Goal: Task Accomplishment & Management: Complete application form

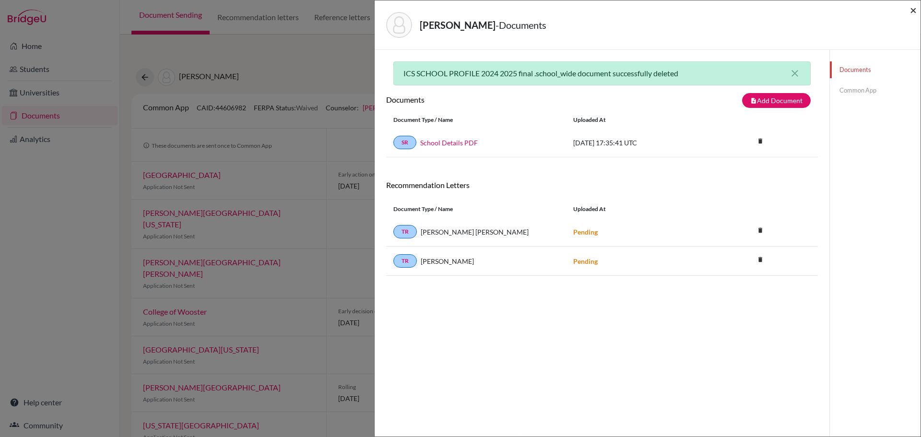
click at [911, 12] on span "×" at bounding box center [913, 10] width 7 height 14
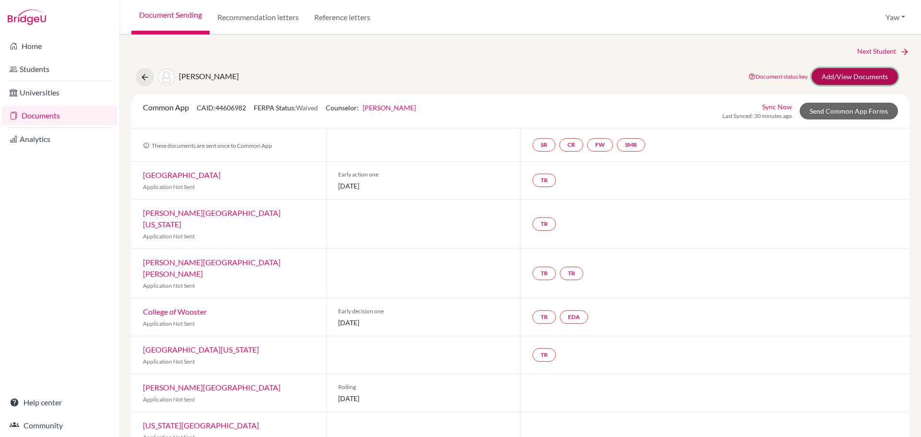
click at [847, 74] on link "Add/View Documents" at bounding box center [855, 76] width 86 height 17
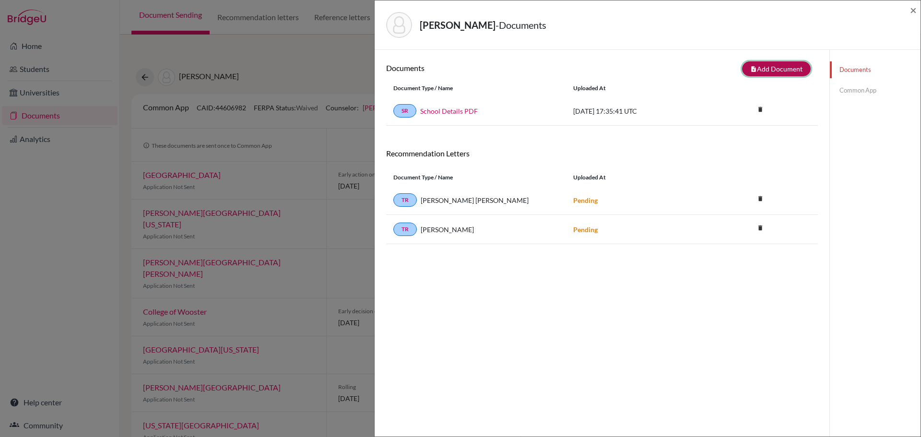
click at [771, 68] on button "note_add Add Document" at bounding box center [776, 68] width 69 height 15
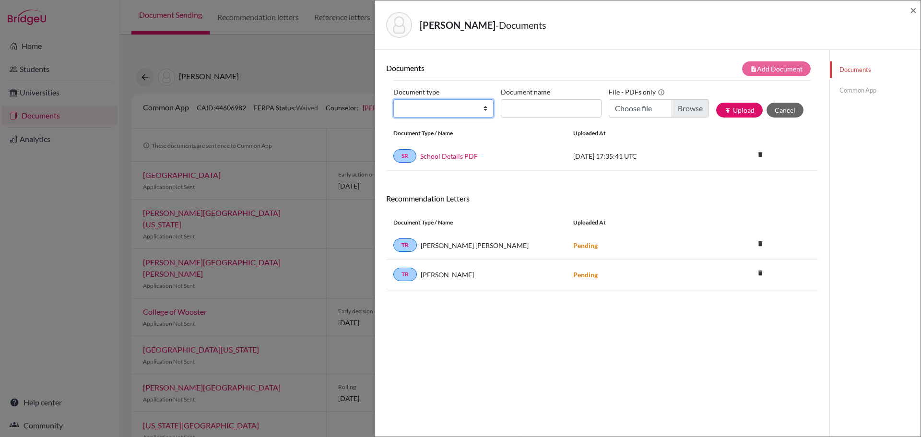
click at [432, 102] on select "Change explanation for Common App reports Counselor recommendation Internationa…" at bounding box center [443, 108] width 100 height 18
select select "1"
click at [393, 99] on select "Change explanation for Common App reports Counselor recommendation Internationa…" at bounding box center [443, 108] width 100 height 18
click at [533, 107] on input "Document name" at bounding box center [551, 108] width 100 height 18
type input "s"
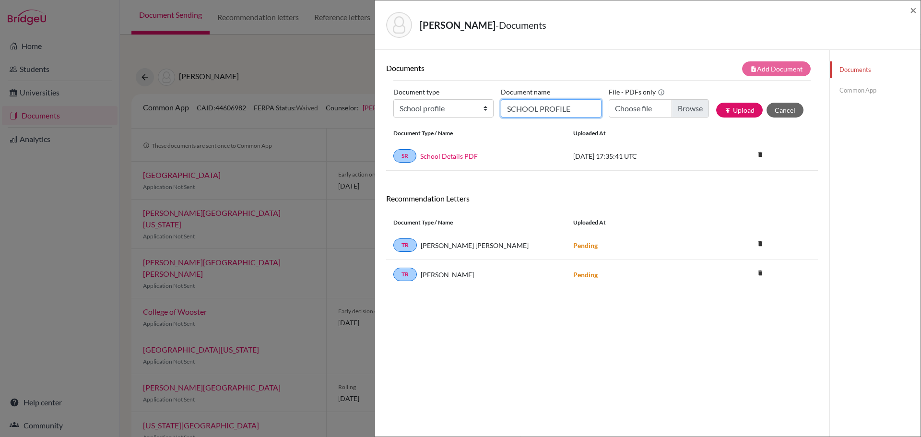
type input "SCHOOL PROFILE"
click at [683, 104] on input "Choose file" at bounding box center [659, 108] width 100 height 18
type input "C:\fakepath\ICS SCHOOL PROFILE 2025-2026 .pdf"
click at [738, 108] on button "publish Upload" at bounding box center [739, 110] width 47 height 15
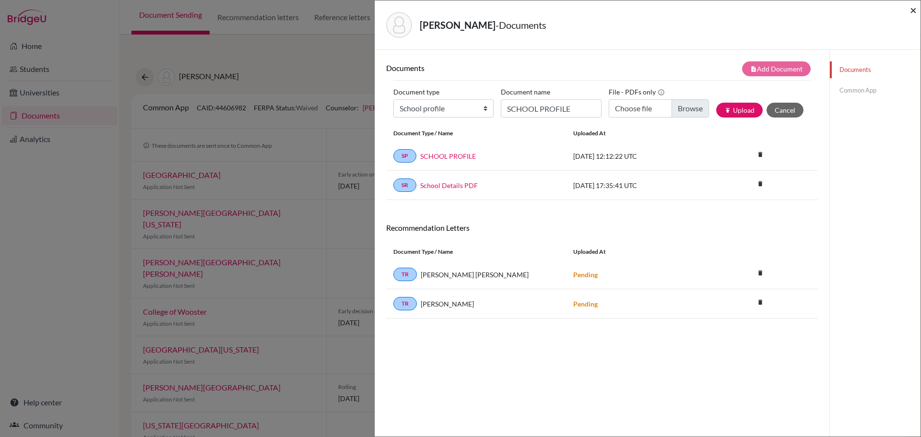
click at [914, 8] on span "×" at bounding box center [913, 10] width 7 height 14
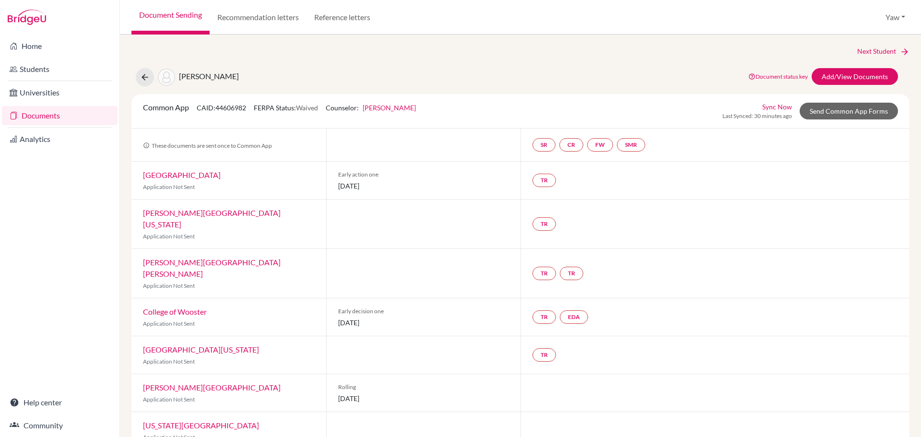
click at [44, 113] on link "Documents" at bounding box center [60, 115] width 116 height 19
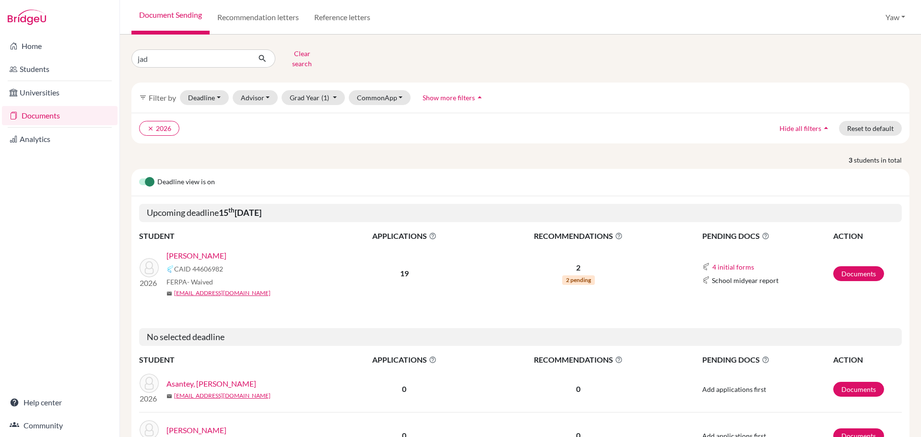
click at [35, 115] on link "Documents" at bounding box center [60, 115] width 116 height 19
click at [317, 94] on button "Grad Year (1)" at bounding box center [313, 97] width 63 height 15
drag, startPoint x: 255, startPoint y: 90, endPoint x: 255, endPoint y: 95, distance: 5.3
click at [255, 90] on button "Advisor" at bounding box center [256, 97] width 46 height 15
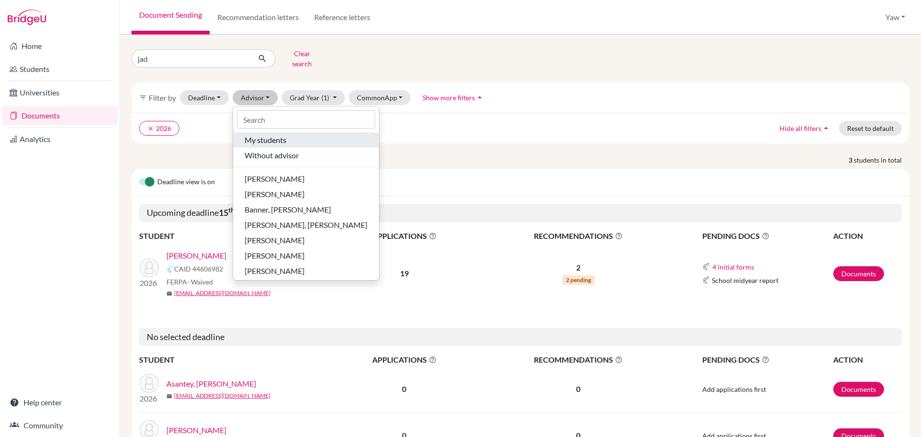
click at [271, 134] on span "My students" at bounding box center [266, 140] width 42 height 12
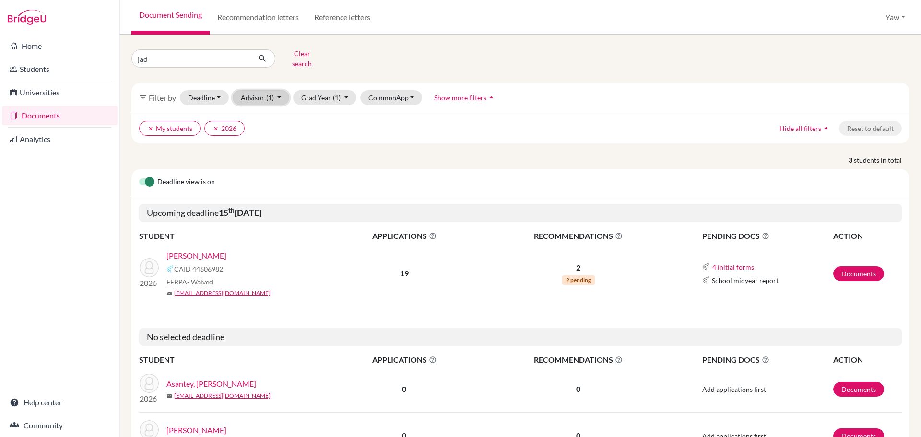
click at [257, 90] on button "Advisor (1)" at bounding box center [261, 97] width 57 height 15
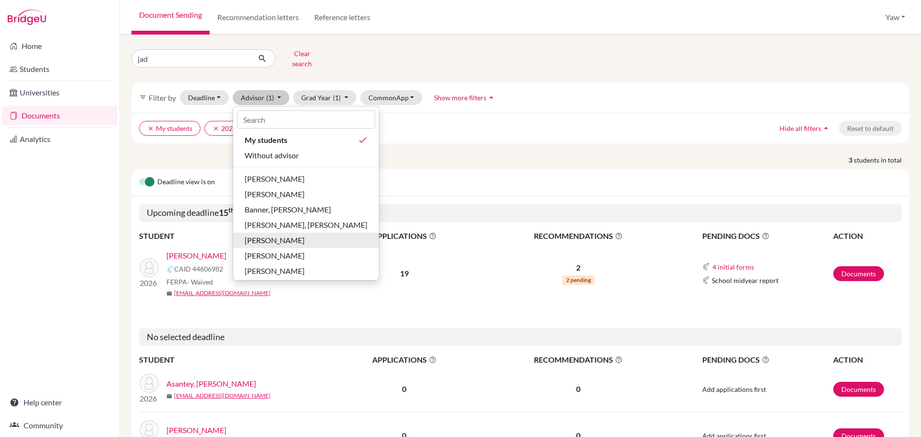
click at [297, 235] on span "Oteng, Lawrencia" at bounding box center [275, 241] width 60 height 12
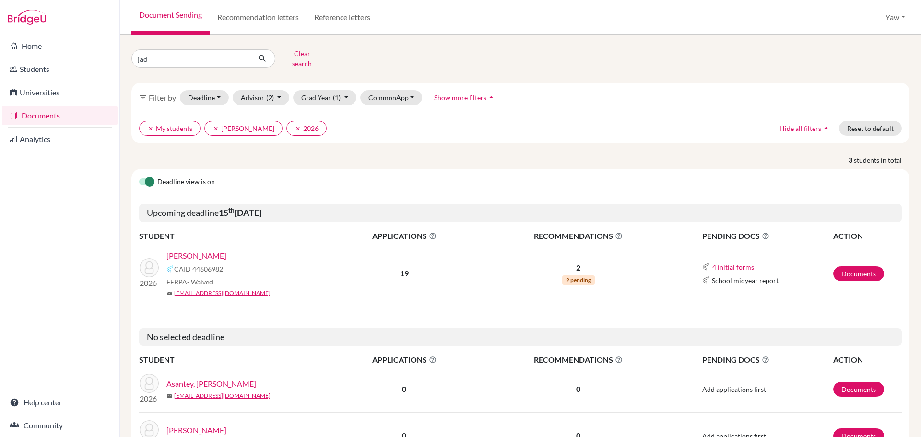
click at [216, 250] on link "JEBEILE ASANTE, JAD" at bounding box center [196, 256] width 60 height 12
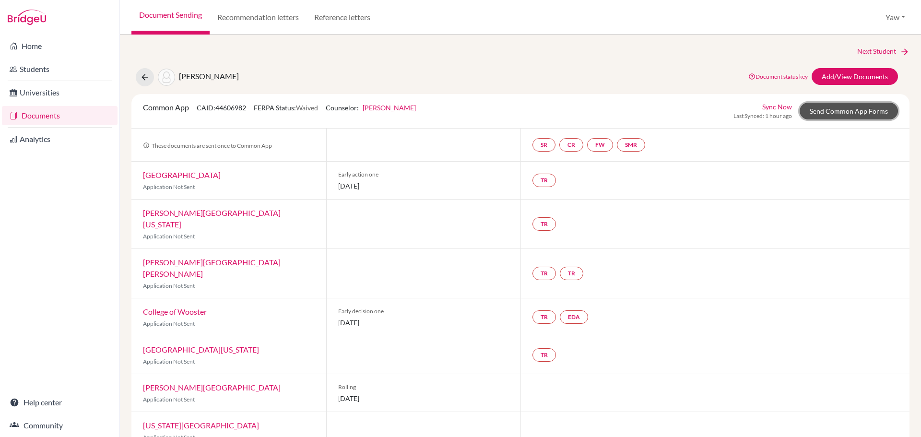
click at [844, 109] on link "Send Common App Forms" at bounding box center [849, 111] width 98 height 17
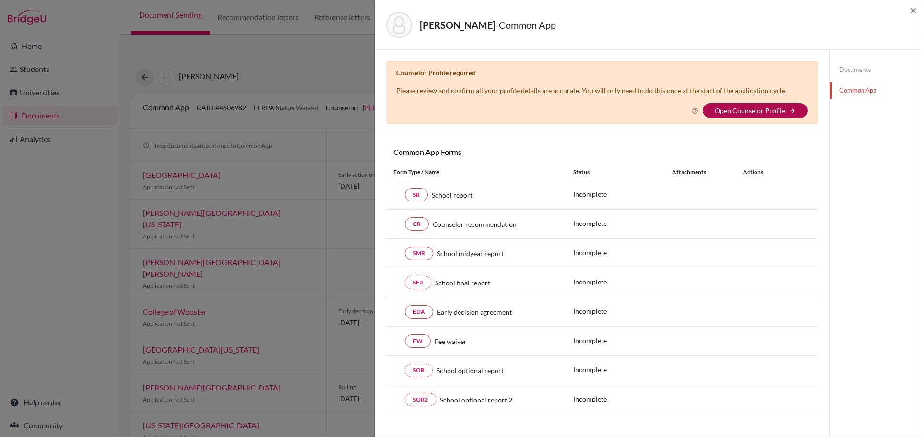
click at [766, 107] on link "Open Counselor Profile" at bounding box center [750, 111] width 71 height 8
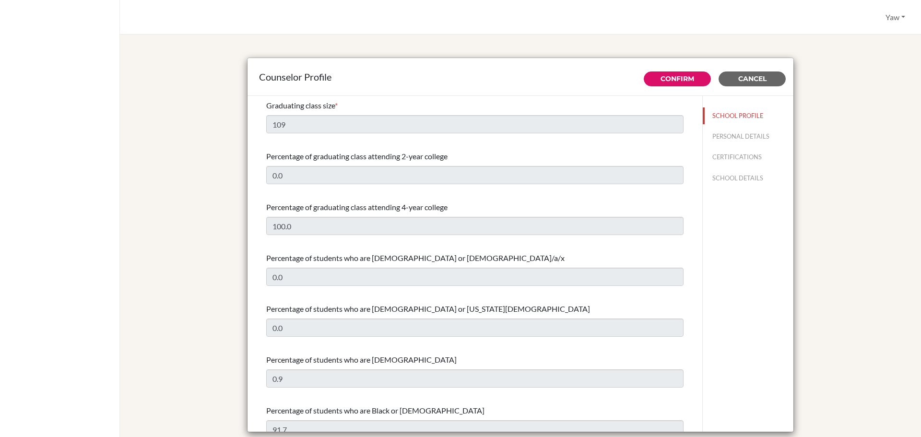
select select "1"
select select "313639"
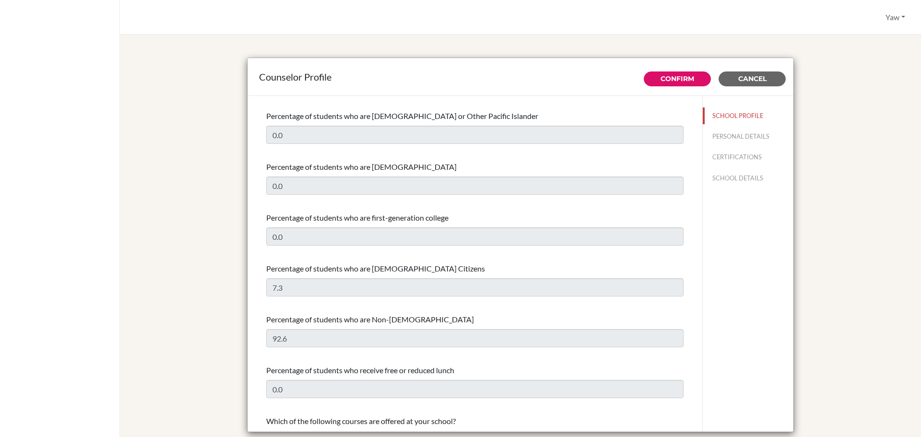
scroll to position [480, 0]
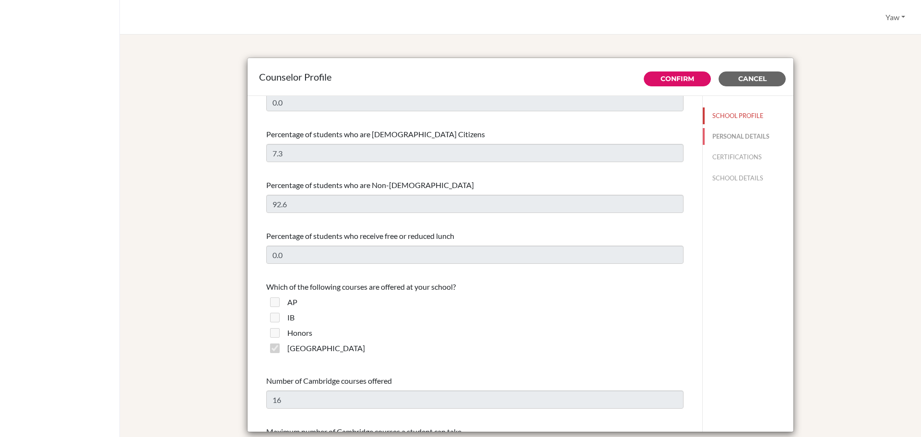
click at [732, 134] on button "PERSONAL DETAILS" at bounding box center [748, 136] width 91 height 17
type input "Yaw"
type input "[PERSON_NAME]"
type input "Advisor"
type input "233.0555148279"
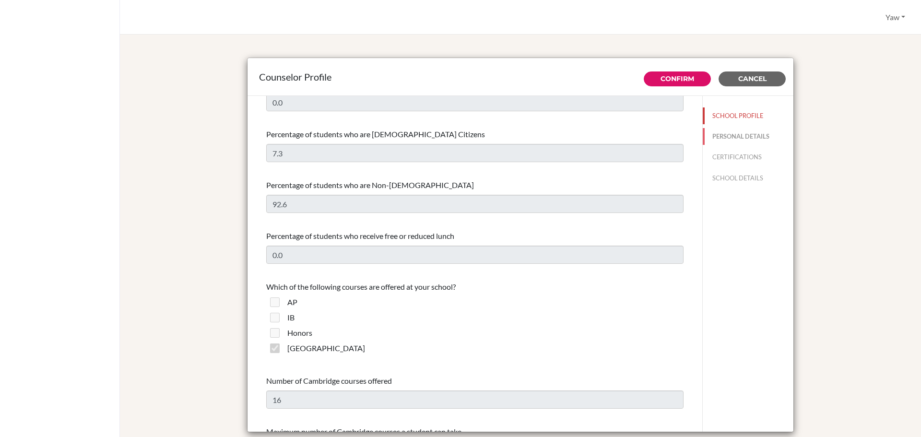
type input "[EMAIL_ADDRESS][DOMAIN_NAME]"
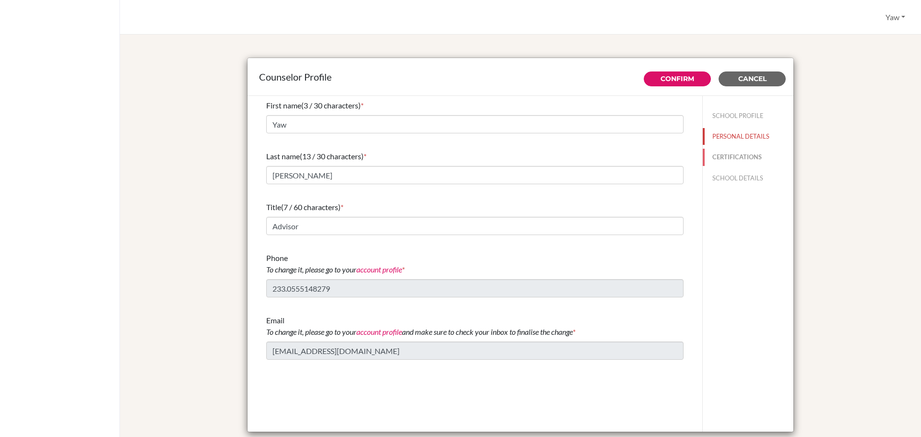
click at [734, 158] on button "CERTIFICATIONS" at bounding box center [748, 157] width 91 height 17
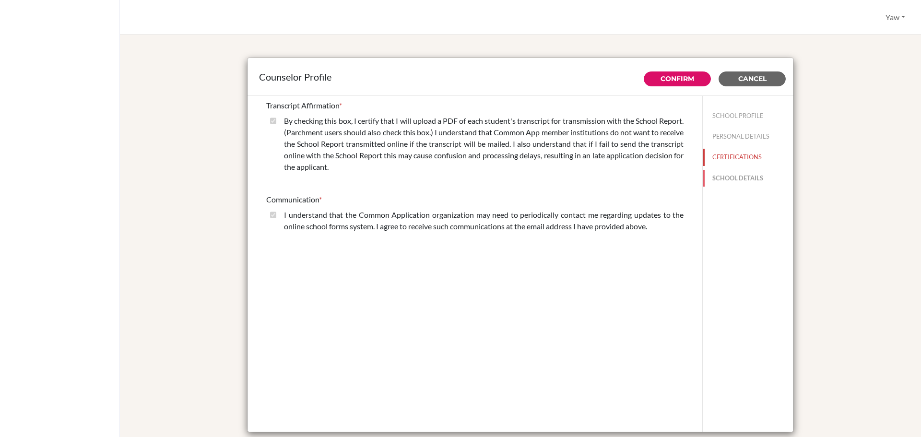
click at [741, 180] on button "SCHOOL DETAILS" at bounding box center [748, 178] width 91 height 17
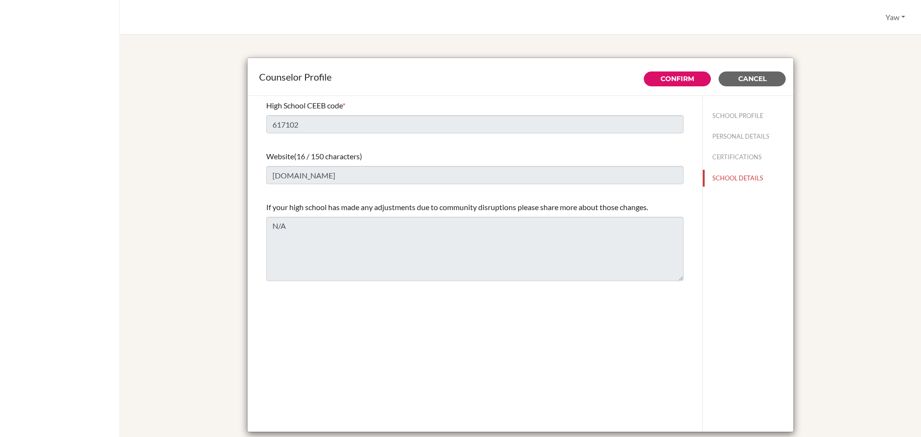
click at [706, 232] on div "SCHOOL PROFILE PERSONAL DETAILS CERTIFICATIONS SCHOOL DETAILS" at bounding box center [747, 264] width 91 height 336
click at [659, 73] on button "Confirm" at bounding box center [677, 78] width 67 height 15
click at [729, 158] on button "CERTIFICATIONS" at bounding box center [748, 157] width 91 height 17
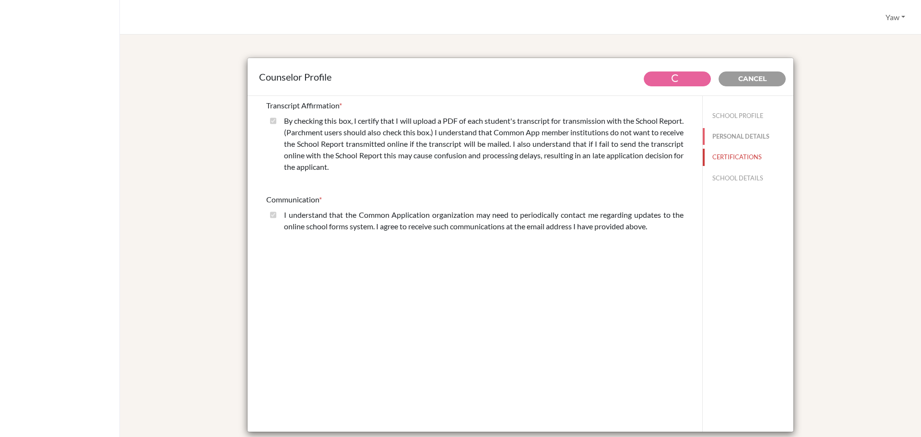
click at [723, 130] on button "PERSONAL DETAILS" at bounding box center [748, 136] width 91 height 17
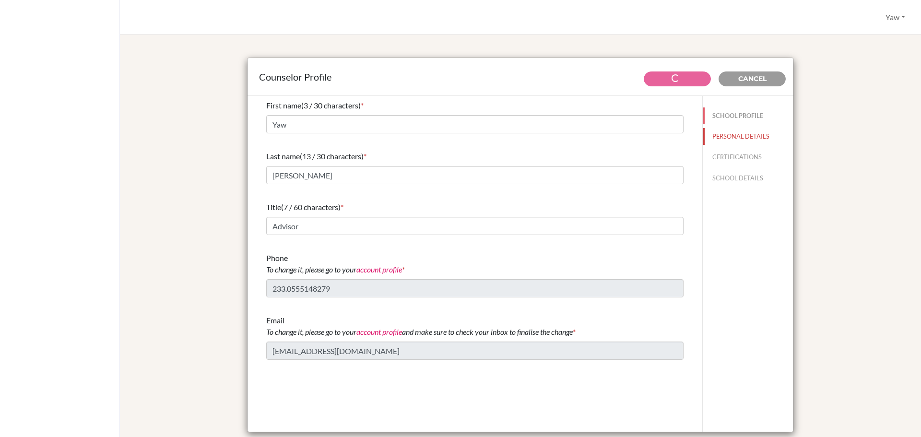
click at [724, 113] on button "SCHOOL PROFILE" at bounding box center [748, 115] width 91 height 17
type input "100.0"
type input "0.0"
type input "109"
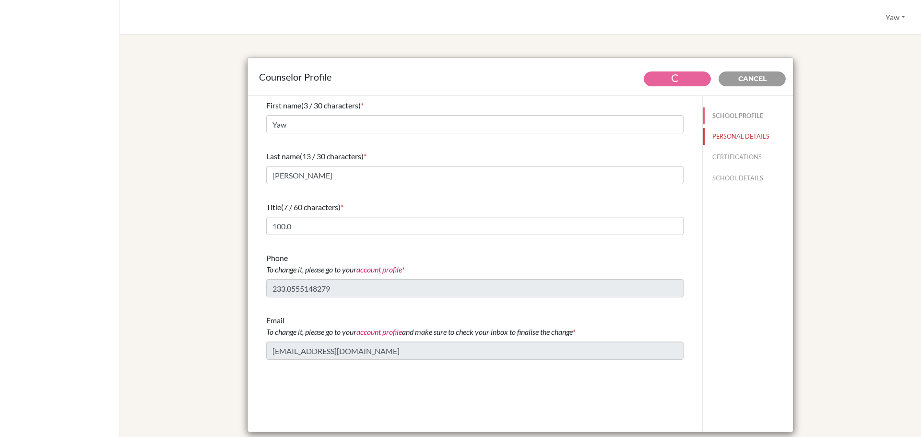
type input "0.0"
select select "1"
select select "313639"
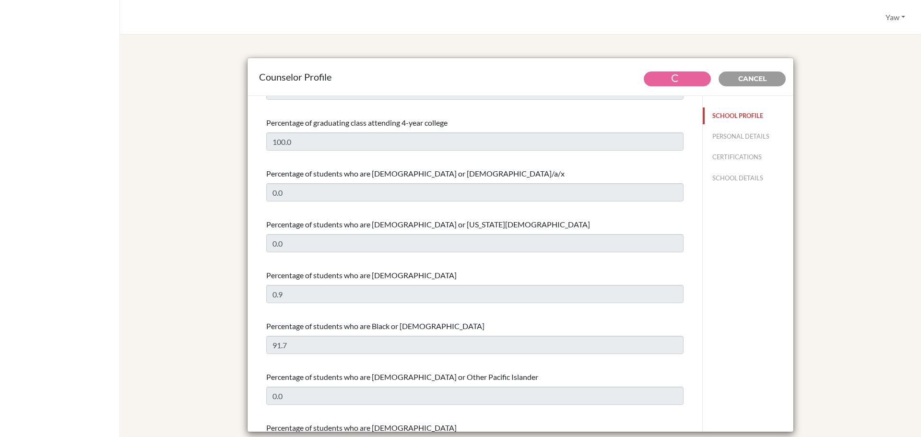
scroll to position [144, 0]
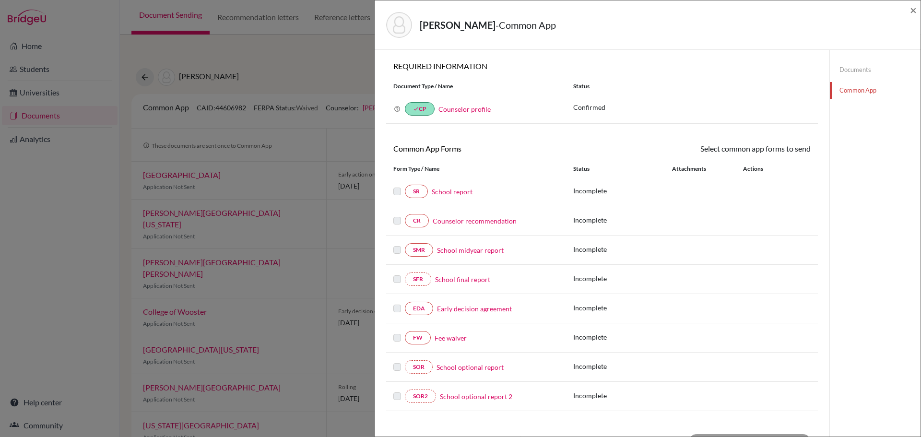
click at [453, 108] on link "Counselor profile" at bounding box center [465, 109] width 52 height 8
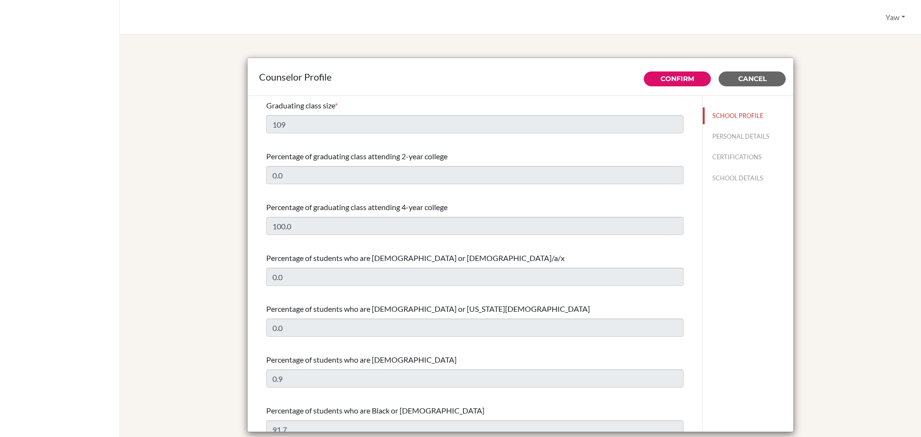
select select "1"
select select "313639"
click at [440, 206] on span "Percentage of graduating class attending 4-year college" at bounding box center [356, 206] width 181 height 9
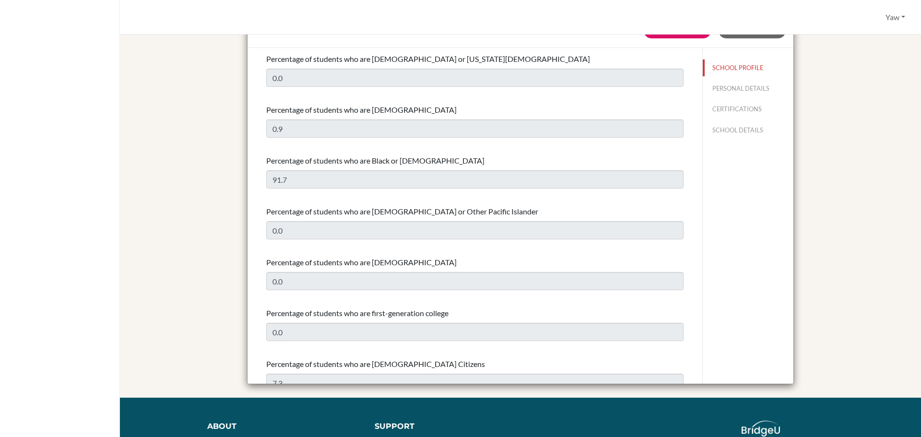
scroll to position [116, 0]
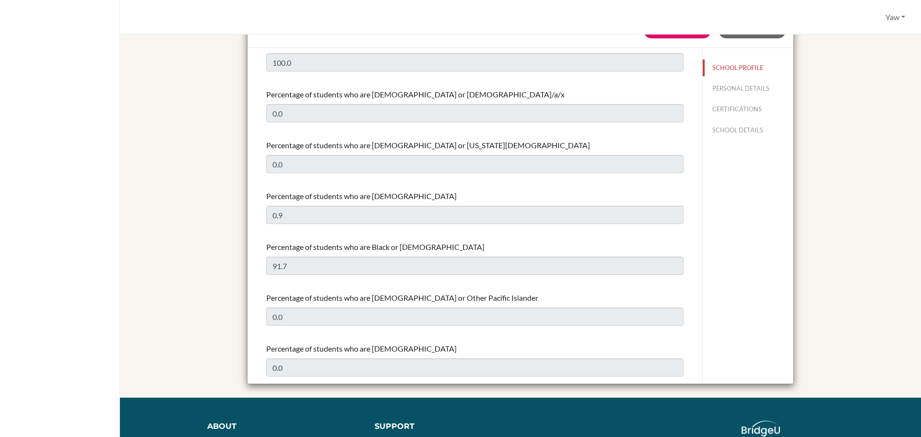
click at [839, 122] on div "Counselor Profile Confirm Cancel Graduating class size * 109 Percentage of grad…" at bounding box center [520, 198] width 778 height 400
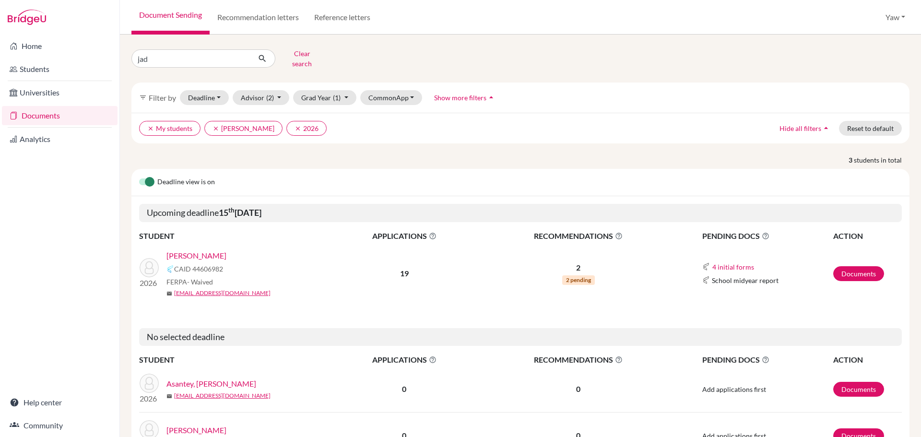
click at [220, 250] on link "[PERSON_NAME]" at bounding box center [196, 256] width 60 height 12
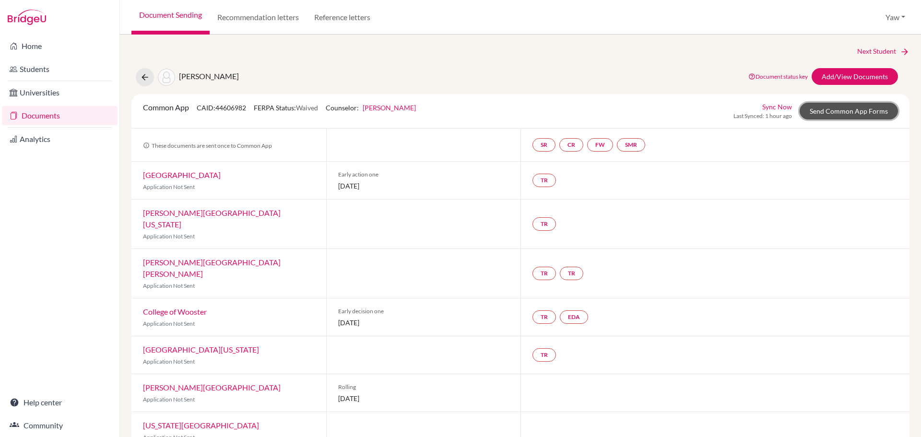
click at [831, 113] on link "Send Common App Forms" at bounding box center [849, 111] width 98 height 17
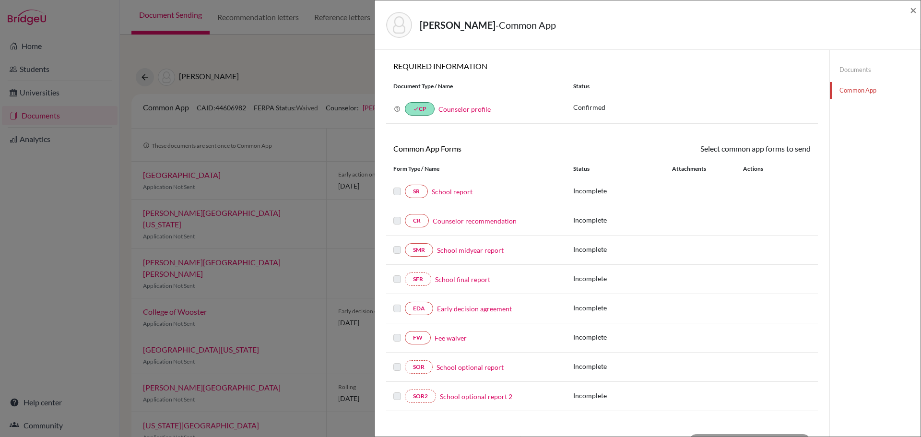
click at [397, 110] on icon at bounding box center [397, 109] width 7 height 7
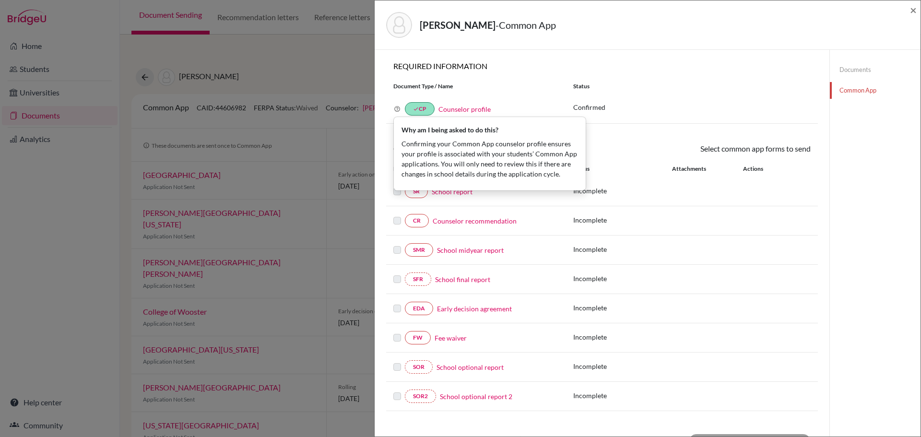
click at [475, 109] on link "Counselor profile" at bounding box center [465, 109] width 52 height 8
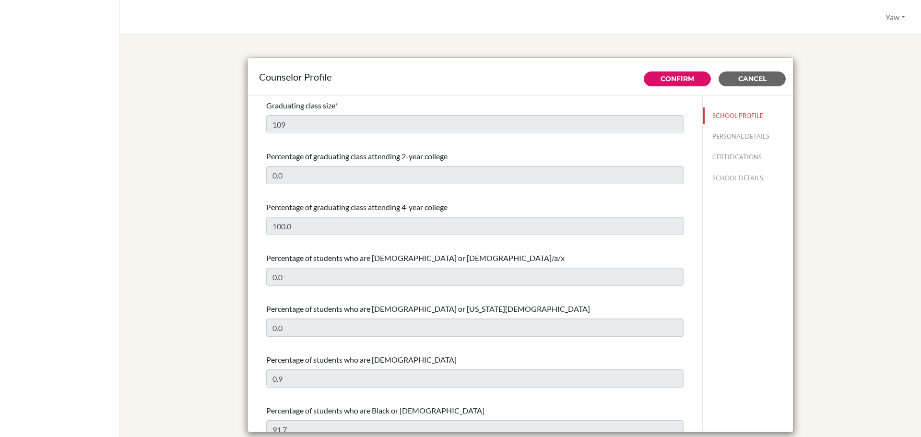
select select "1"
select select "313639"
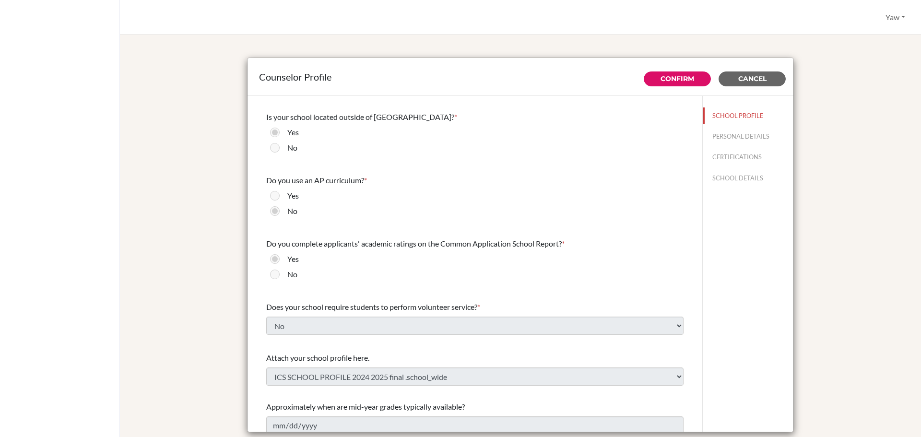
scroll to position [966, 0]
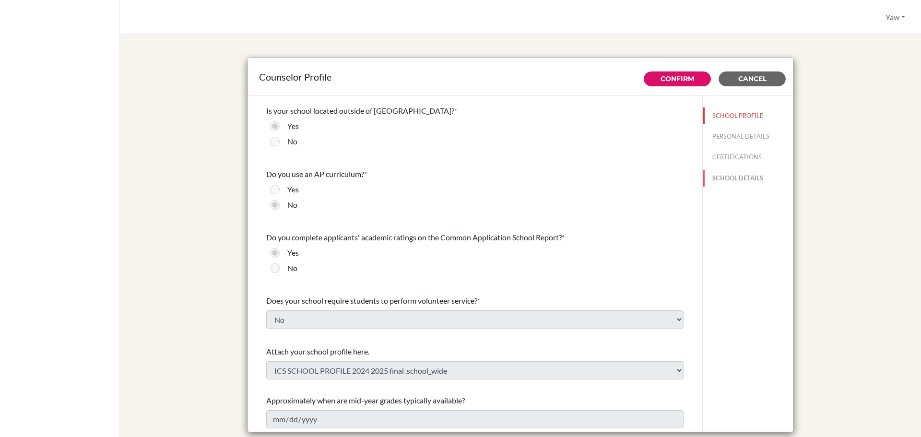
click at [735, 173] on button "SCHOOL DETAILS" at bounding box center [748, 178] width 91 height 17
type input "617102"
type input "[DOMAIN_NAME]"
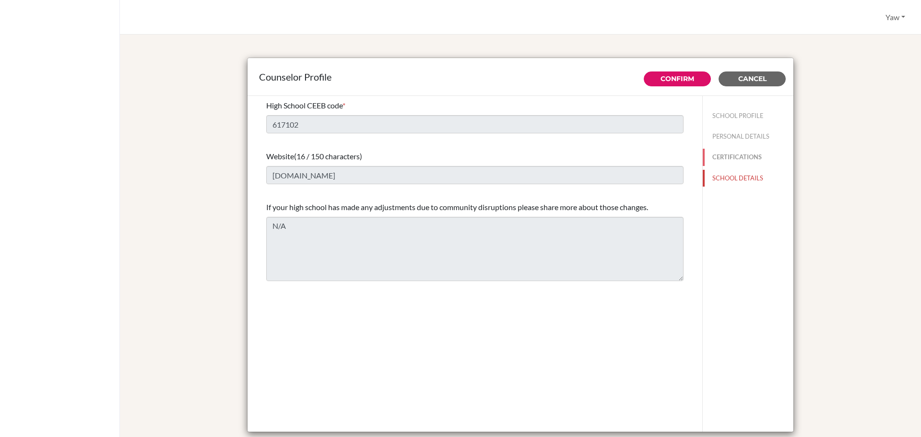
click at [739, 158] on button "CERTIFICATIONS" at bounding box center [748, 157] width 91 height 17
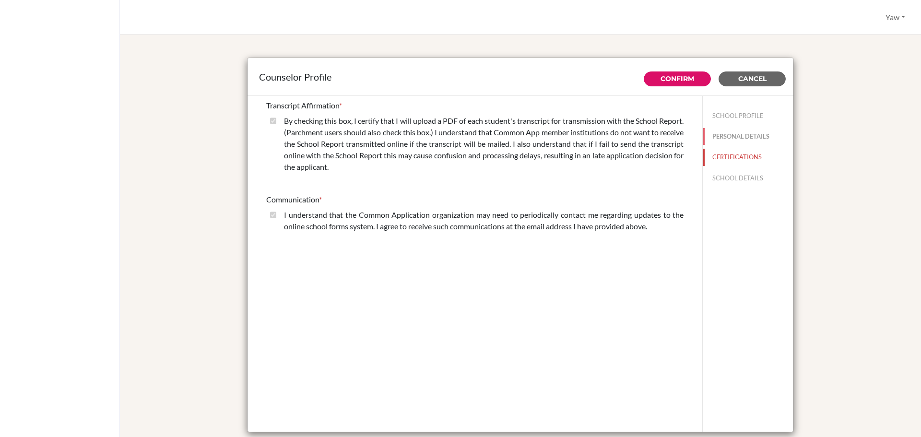
click at [743, 136] on button "PERSONAL DETAILS" at bounding box center [748, 136] width 91 height 17
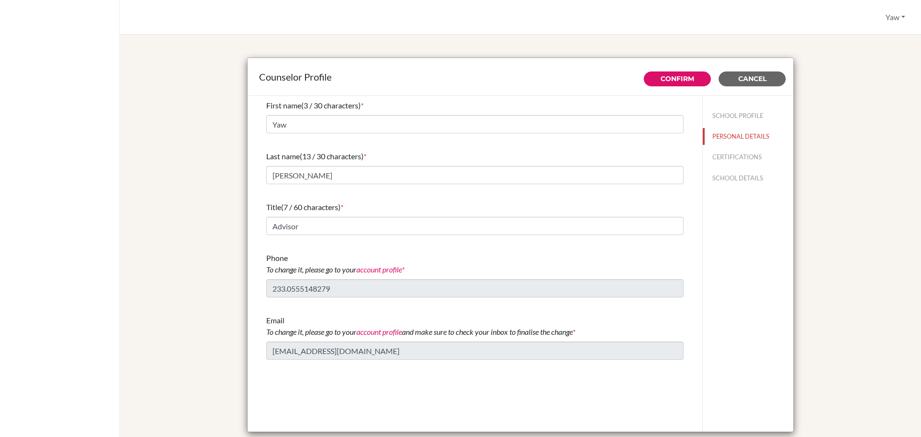
click at [895, 133] on div "Counselor Profile Confirm Cancel First name (3 / 30 characters) * Yaw Last name…" at bounding box center [520, 246] width 778 height 400
click at [896, 15] on button "Yaw" at bounding box center [895, 17] width 28 height 18
click at [845, 105] on div "Counselor Profile Confirm Cancel First name (3 / 30 characters) * Yaw Last name…" at bounding box center [520, 246] width 778 height 400
click at [745, 77] on span "Cancel" at bounding box center [752, 78] width 28 height 9
click at [762, 75] on span "Cancel" at bounding box center [752, 78] width 28 height 9
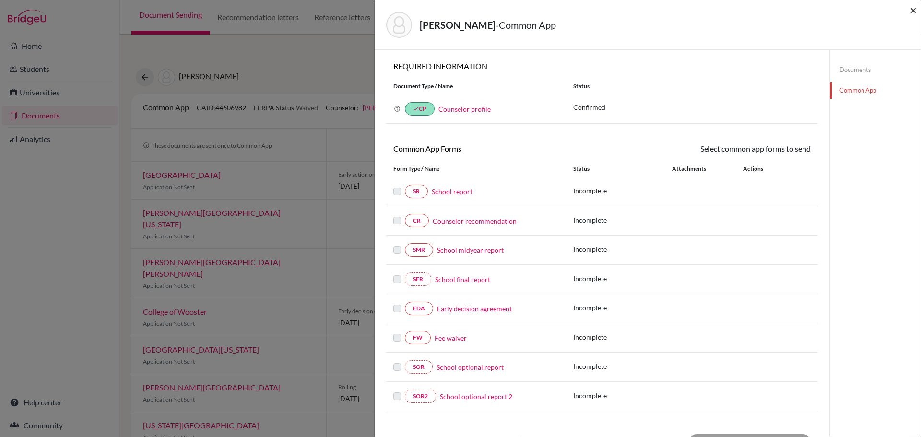
click at [914, 12] on span "×" at bounding box center [913, 10] width 7 height 14
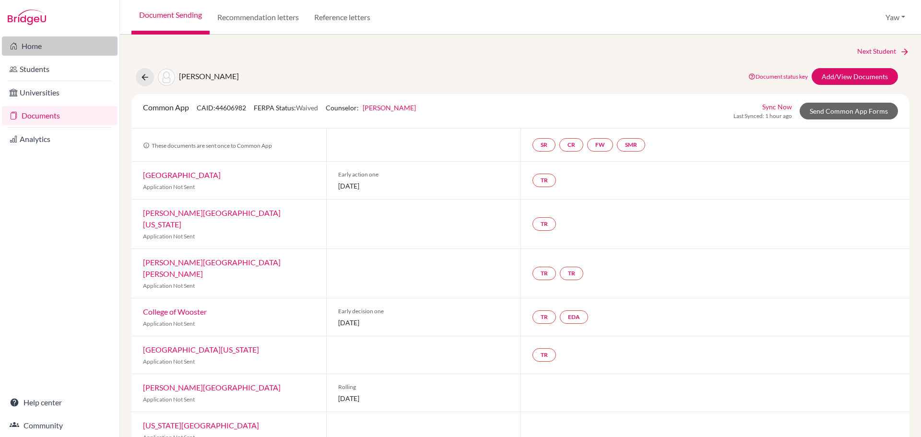
click at [39, 42] on link "Home" at bounding box center [60, 45] width 116 height 19
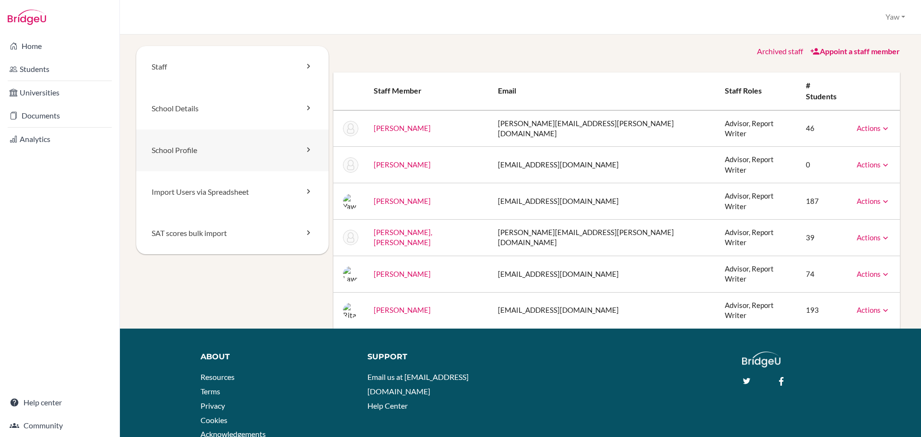
click at [289, 147] on link "School Profile" at bounding box center [232, 151] width 192 height 42
click at [178, 107] on link "School Details" at bounding box center [232, 109] width 192 height 42
click at [171, 152] on link "School Profile" at bounding box center [232, 151] width 192 height 42
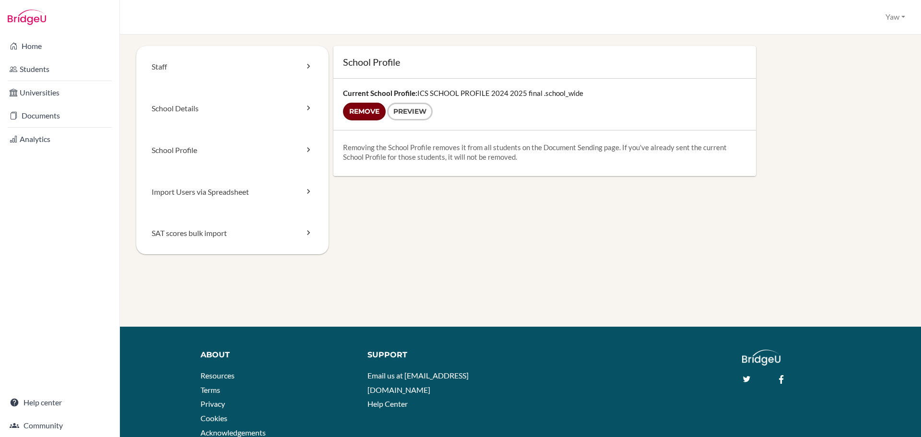
drag, startPoint x: 361, startPoint y: 111, endPoint x: 504, endPoint y: 41, distance: 159.6
click at [361, 111] on input "Remove" at bounding box center [364, 112] width 43 height 18
click at [348, 112] on form "Remove Preview" at bounding box center [544, 112] width 403 height 18
click at [358, 108] on form "Remove Preview" at bounding box center [544, 112] width 403 height 18
click at [386, 232] on div "Staff School Details School Profile Import Users via Spreadsheet SAT scores bul…" at bounding box center [520, 161] width 769 height 231
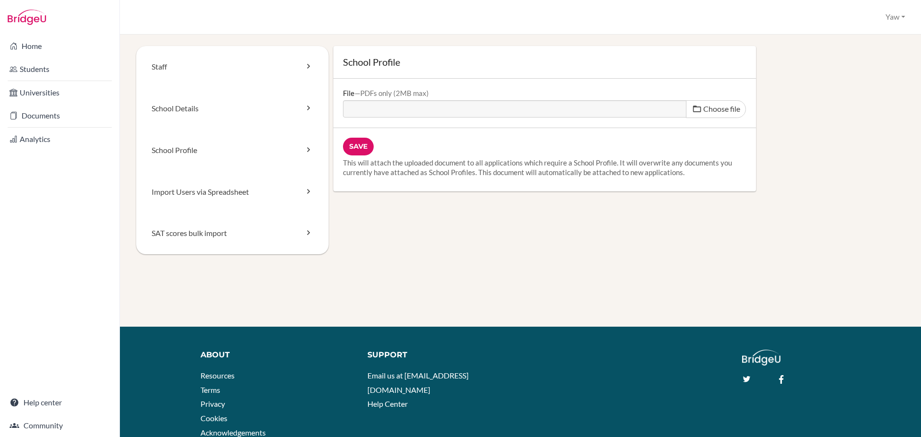
type input "C:\fakepath\ICS SCHOOL PROFILE 2025-2026 .pdf"
type input "ICS SCHOOL PROFILE 2025-2026 .pdf"
click at [353, 147] on input "Save" at bounding box center [358, 147] width 31 height 18
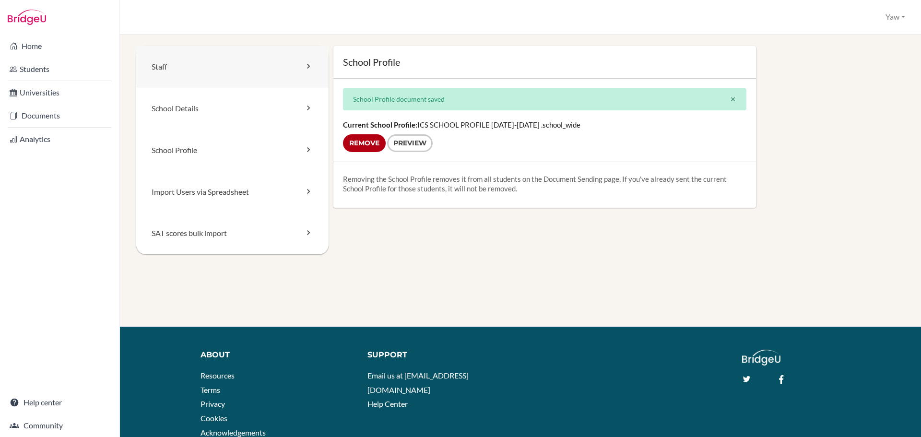
click at [157, 71] on link "Staff" at bounding box center [232, 67] width 192 height 42
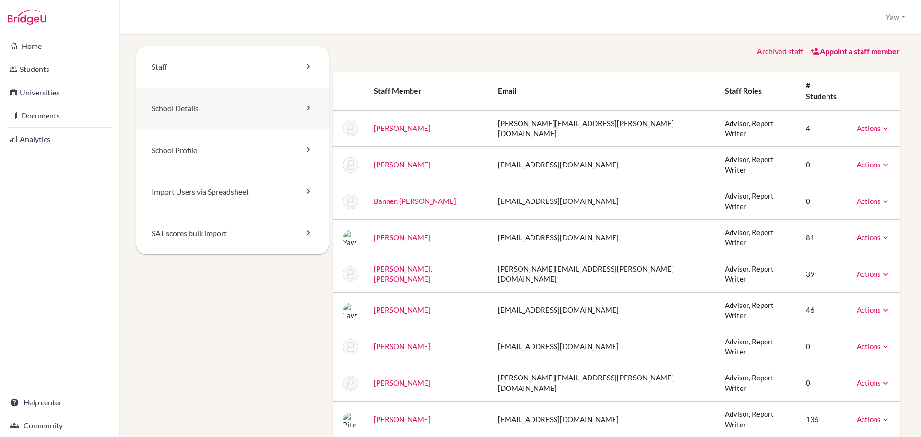
click at [161, 106] on link "School Details" at bounding box center [232, 109] width 192 height 42
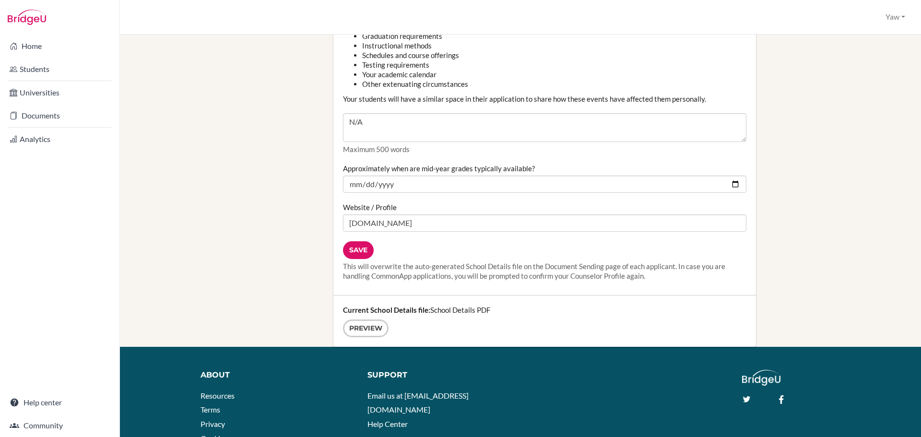
scroll to position [1103, 0]
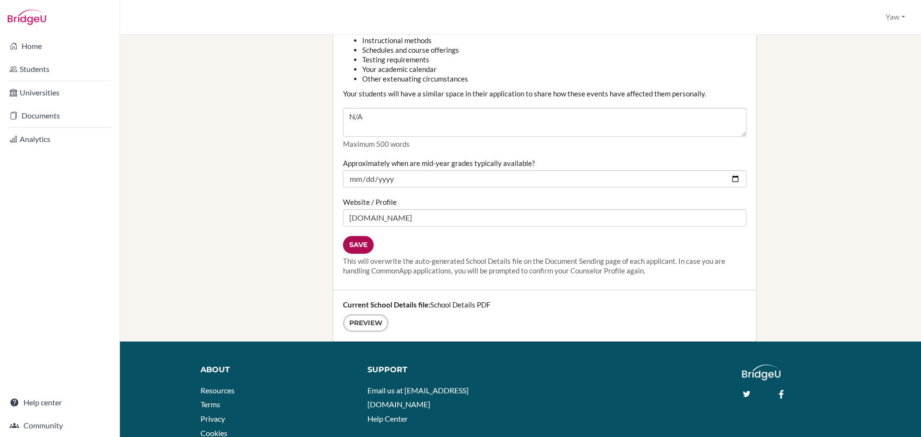
type input "87"
click at [355, 246] on input "Save" at bounding box center [358, 245] width 31 height 18
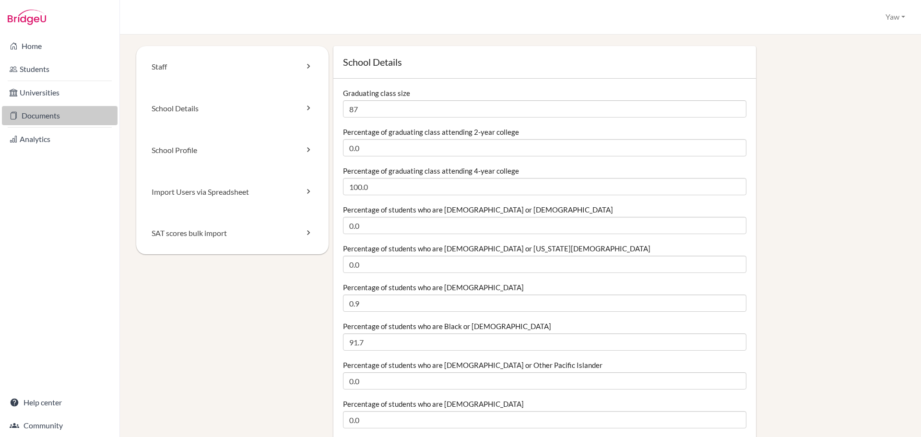
drag, startPoint x: 35, startPoint y: 120, endPoint x: 37, endPoint y: 115, distance: 5.8
click at [35, 119] on link "Documents" at bounding box center [60, 115] width 116 height 19
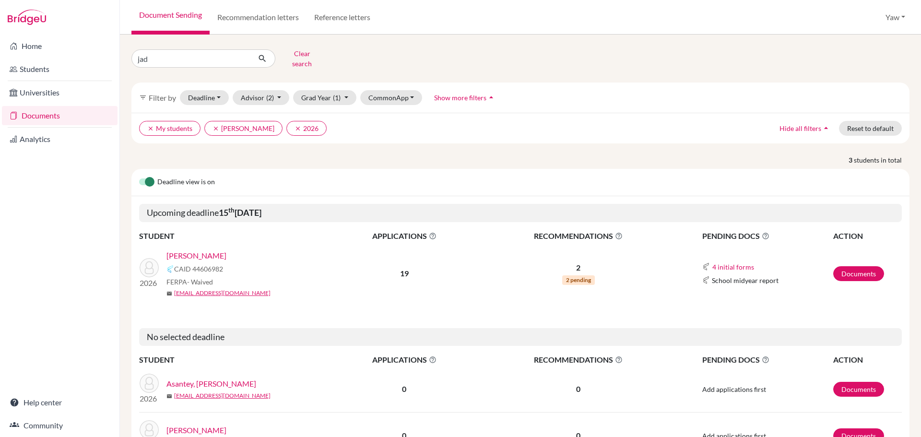
click at [222, 250] on link "JEBEILE ASANTE, JAD" at bounding box center [196, 256] width 60 height 12
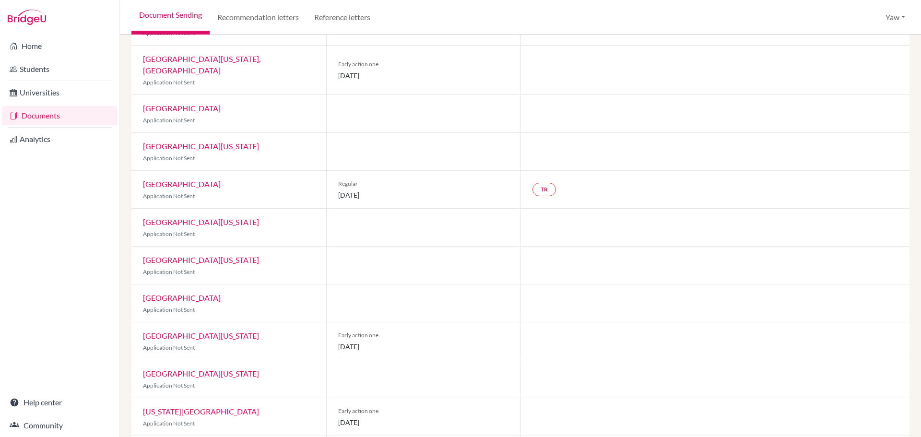
scroll to position [456, 0]
click at [199, 329] on link "University of Georgia" at bounding box center [201, 333] width 116 height 9
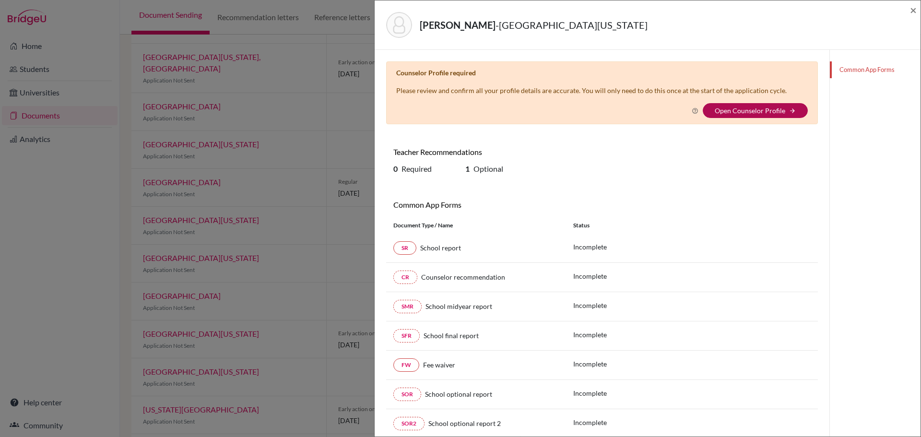
click at [742, 110] on link "Open Counselor Profile" at bounding box center [750, 111] width 71 height 8
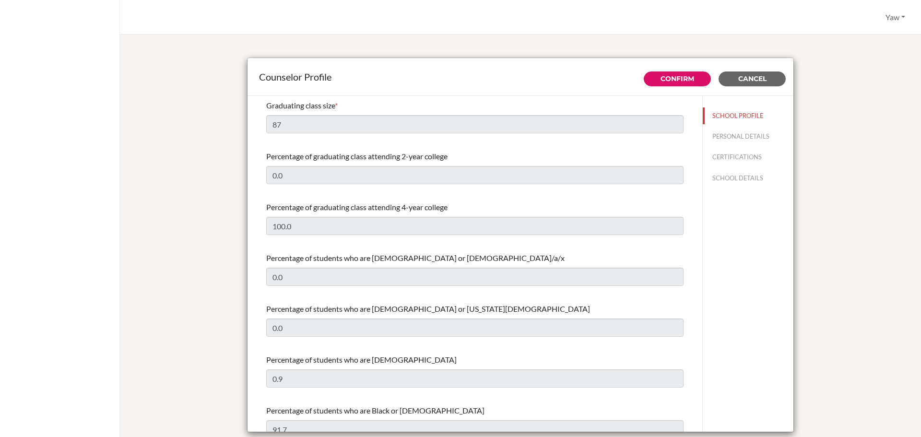
select select "1"
select select "352451"
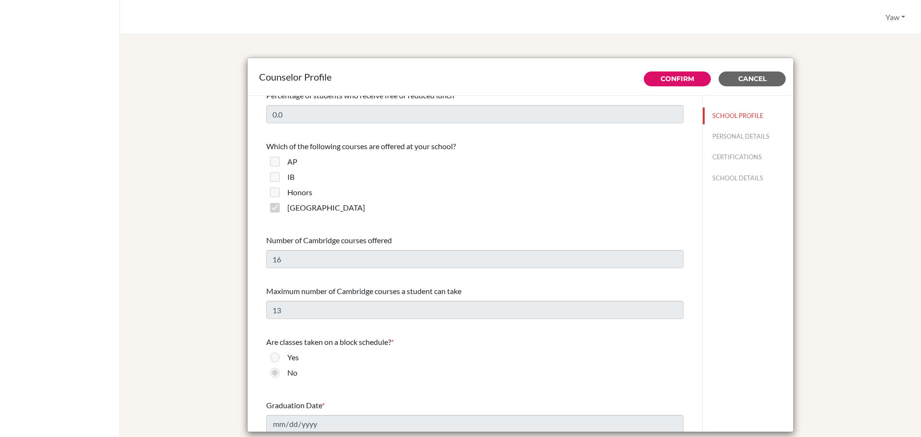
scroll to position [672, 0]
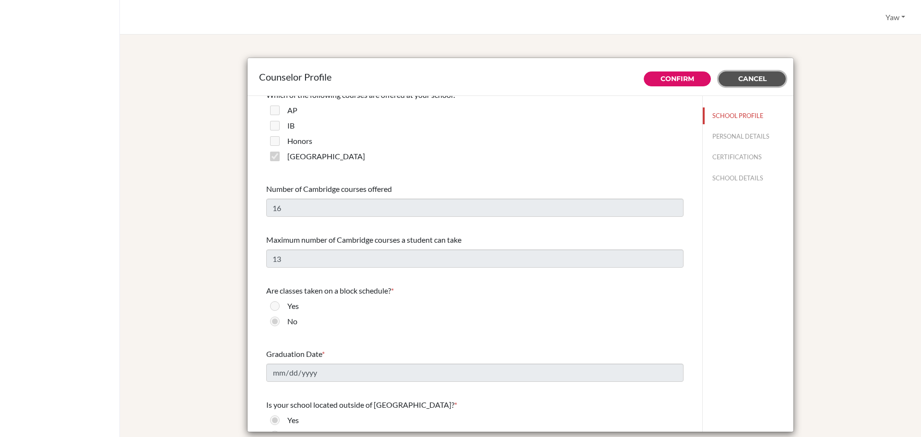
click at [754, 79] on span "Cancel" at bounding box center [752, 78] width 28 height 9
